Goal: Information Seeking & Learning: Check status

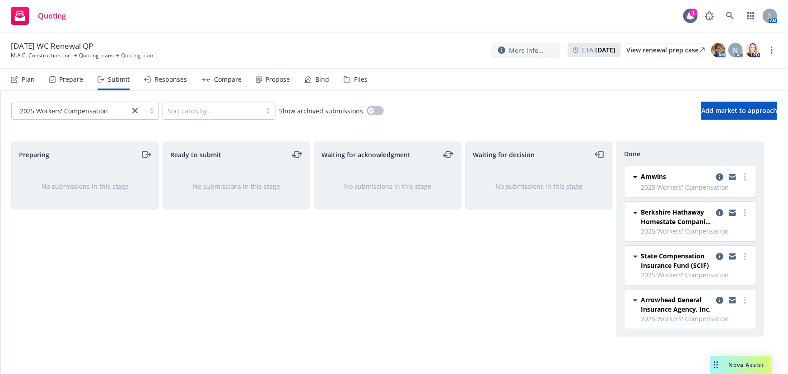
click at [719, 178] on icon "copy logging email" at bounding box center [719, 176] width 7 height 7
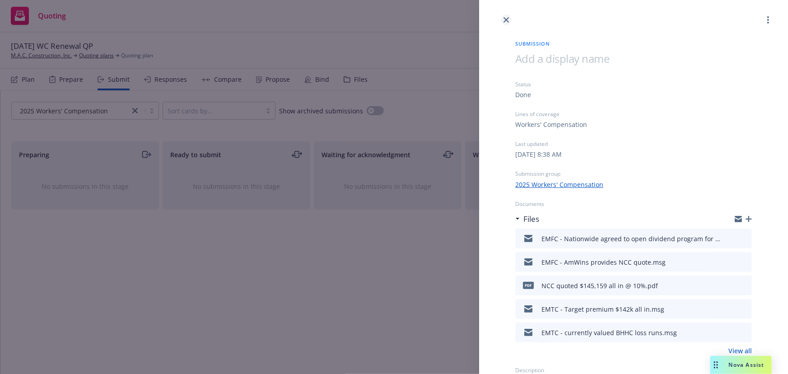
click at [507, 20] on icon "close" at bounding box center [505, 19] width 5 height 5
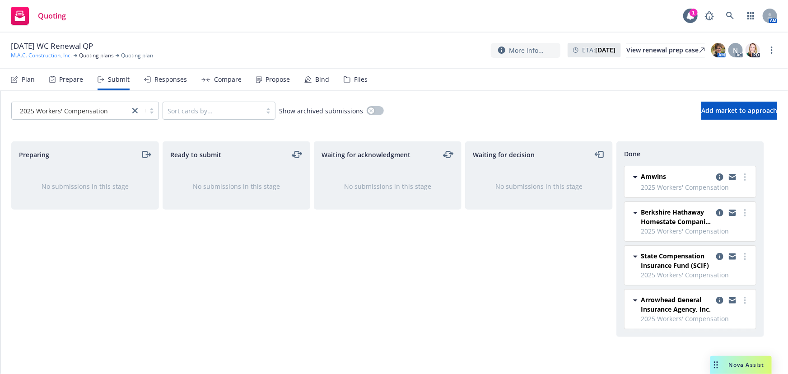
click at [26, 54] on link "M.A.C. Construction, Inc." at bounding box center [41, 55] width 61 height 8
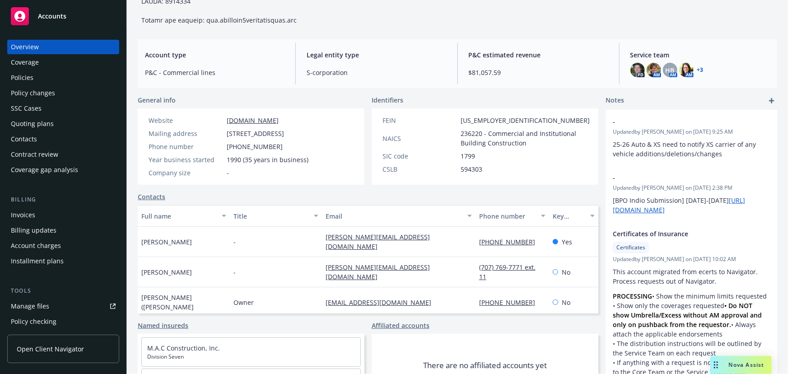
scroll to position [328, 0]
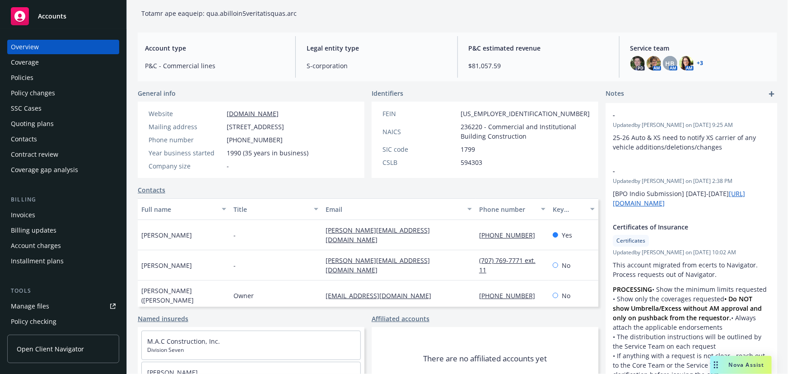
click at [49, 15] on span "Accounts" at bounding box center [52, 16] width 28 height 7
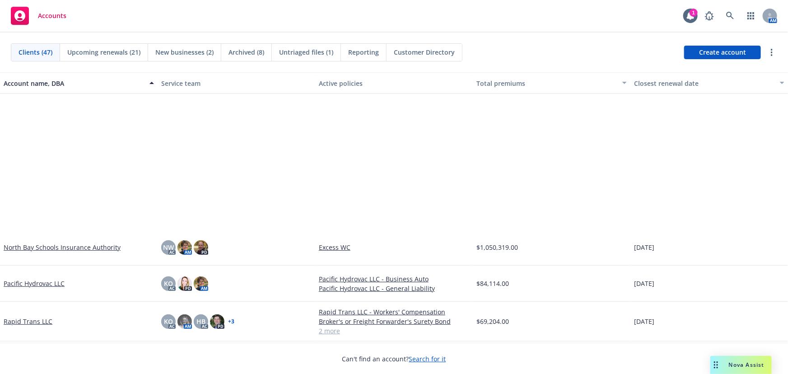
scroll to position [1026, 0]
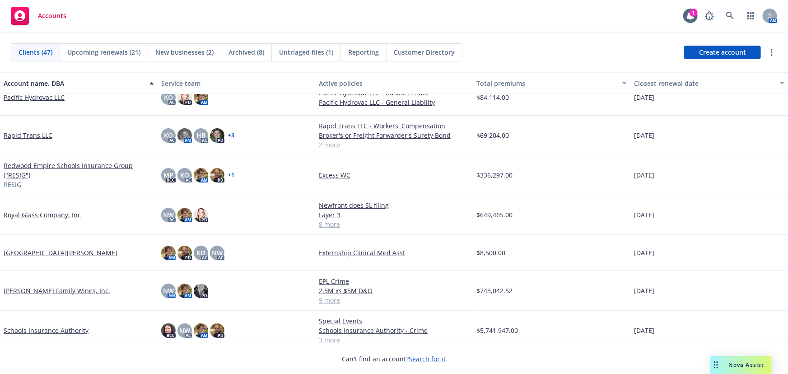
click at [53, 213] on link "Royal Glass Company, Inc" at bounding box center [42, 214] width 77 height 9
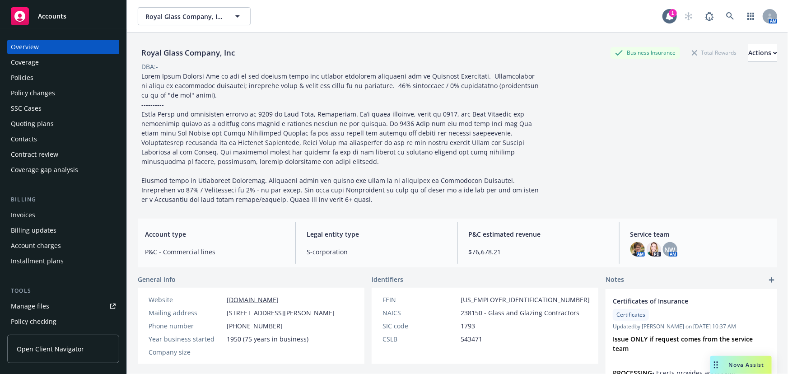
click at [53, 213] on div "Invoices" at bounding box center [63, 215] width 105 height 14
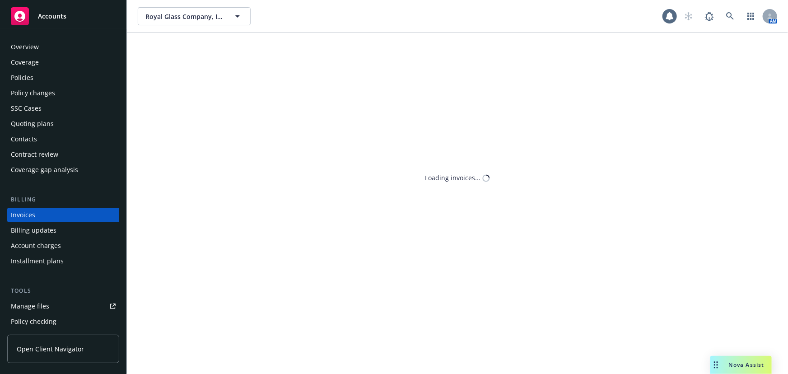
scroll to position [14, 0]
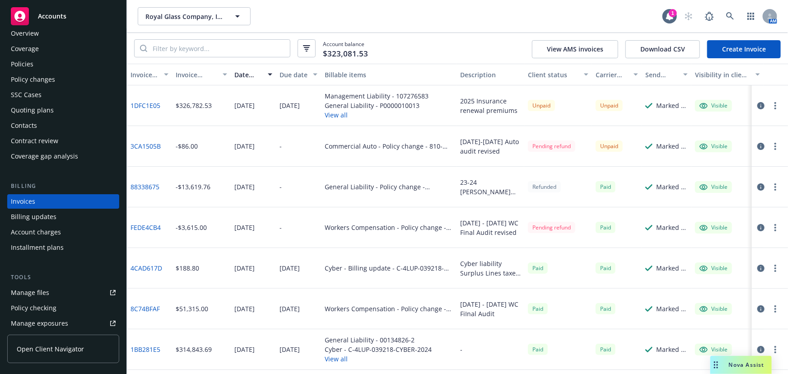
click at [148, 229] on link "FEDE4CB4" at bounding box center [145, 227] width 30 height 9
click at [27, 67] on div "Policies" at bounding box center [22, 64] width 23 height 14
